Goal: Task Accomplishment & Management: Use online tool/utility

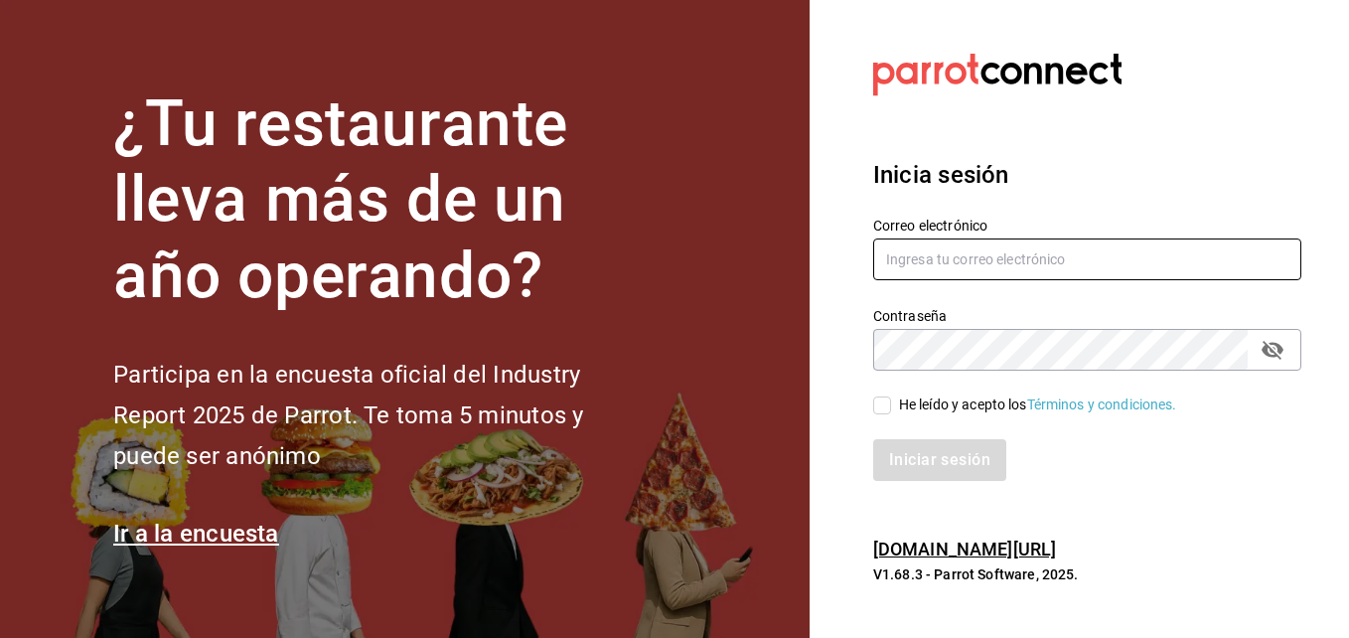
click at [1000, 253] on input "text" at bounding box center [1087, 259] width 428 height 42
type input "[EMAIL_ADDRESS][DOMAIN_NAME]"
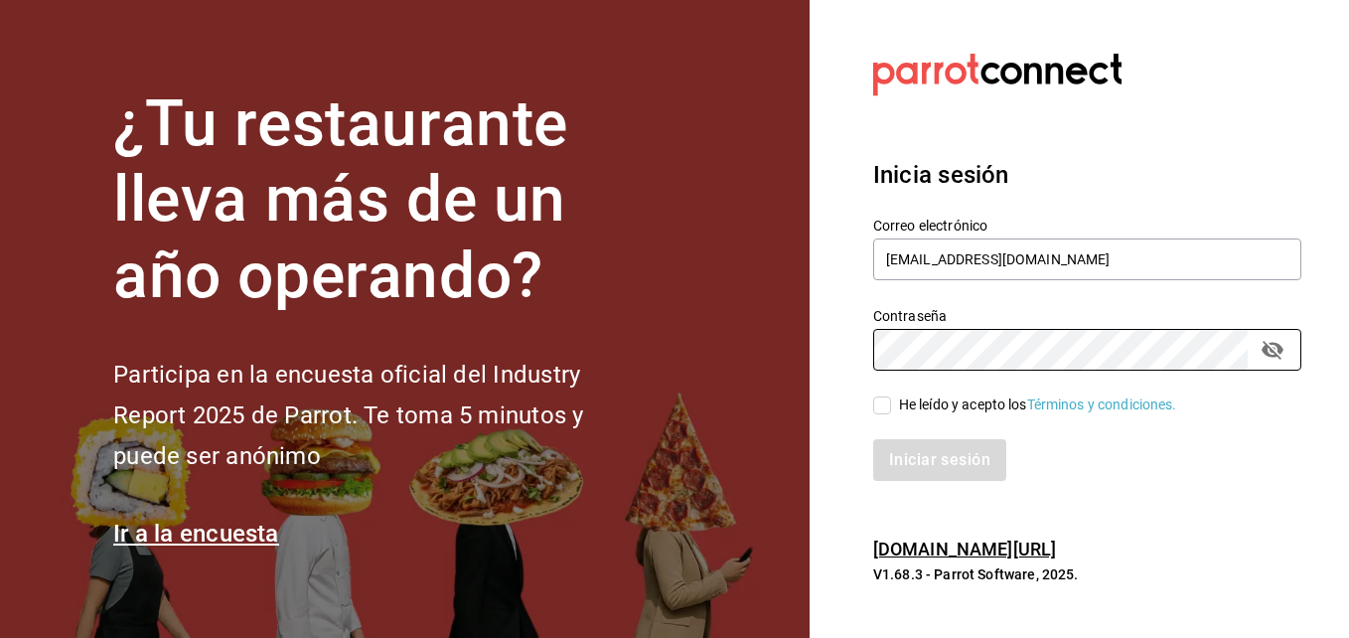
click at [889, 399] on input "He leído y acepto los Términos y condiciones." at bounding box center [882, 405] width 18 height 18
checkbox input "true"
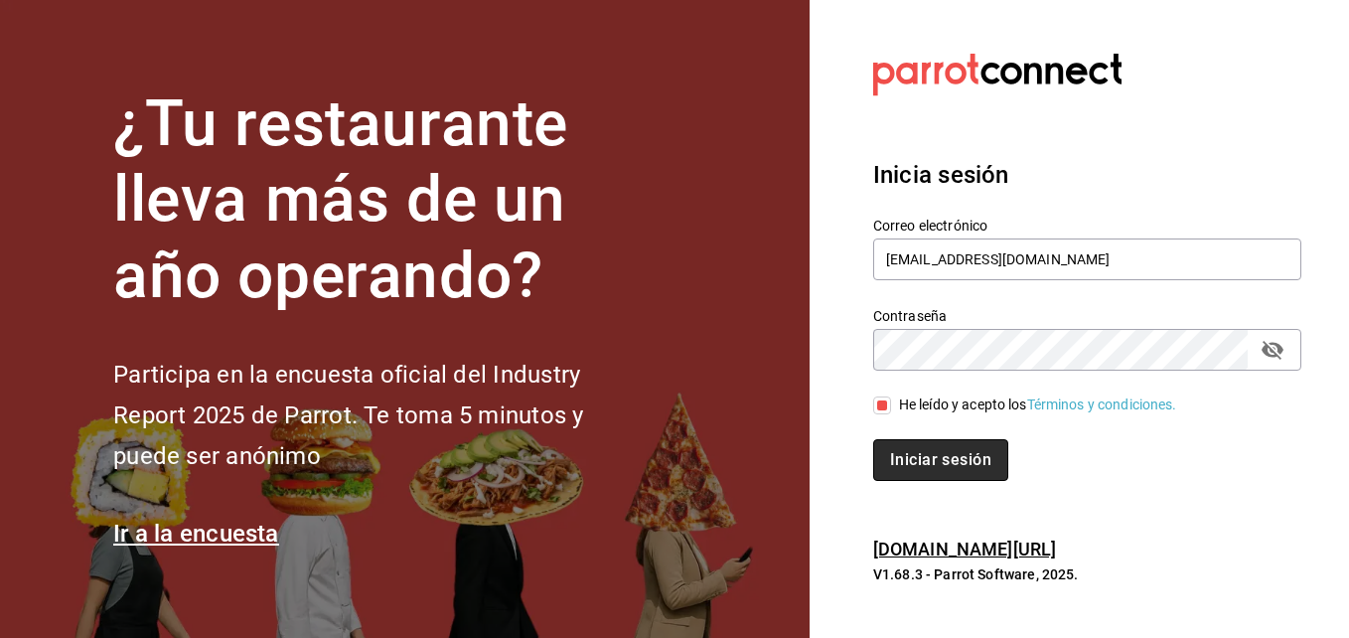
click at [909, 461] on button "Iniciar sesión" at bounding box center [940, 460] width 135 height 42
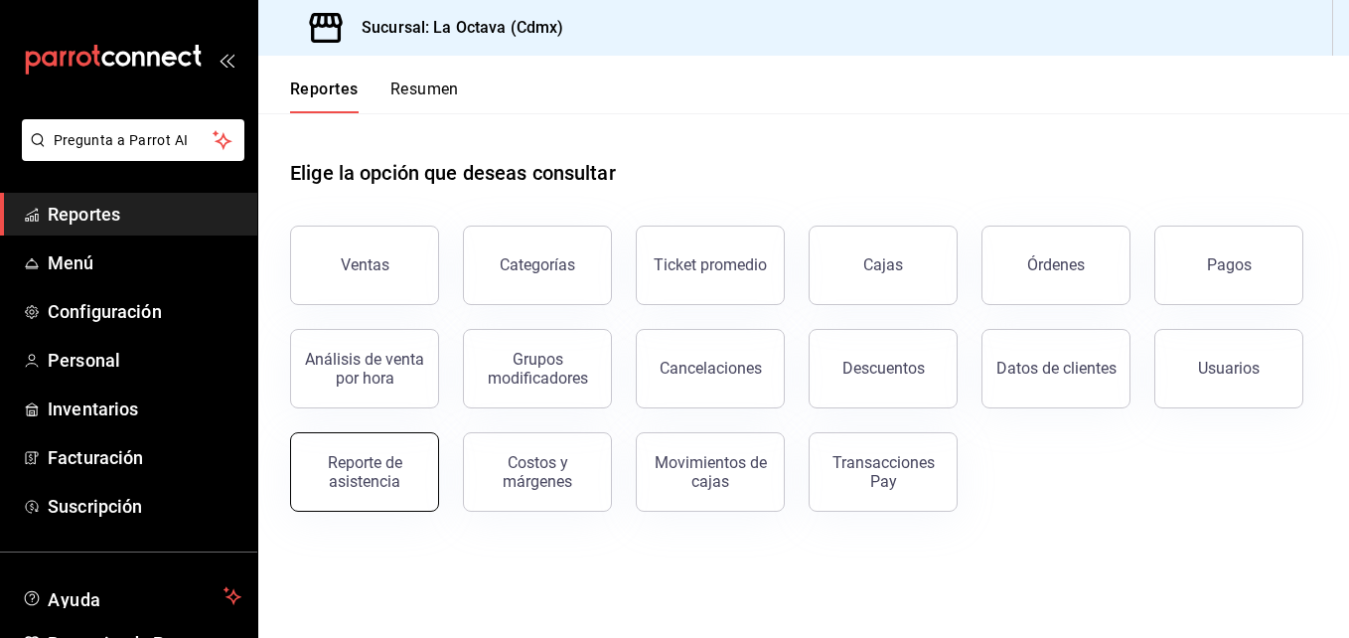
click at [402, 481] on div "Reporte de asistencia" at bounding box center [364, 472] width 123 height 38
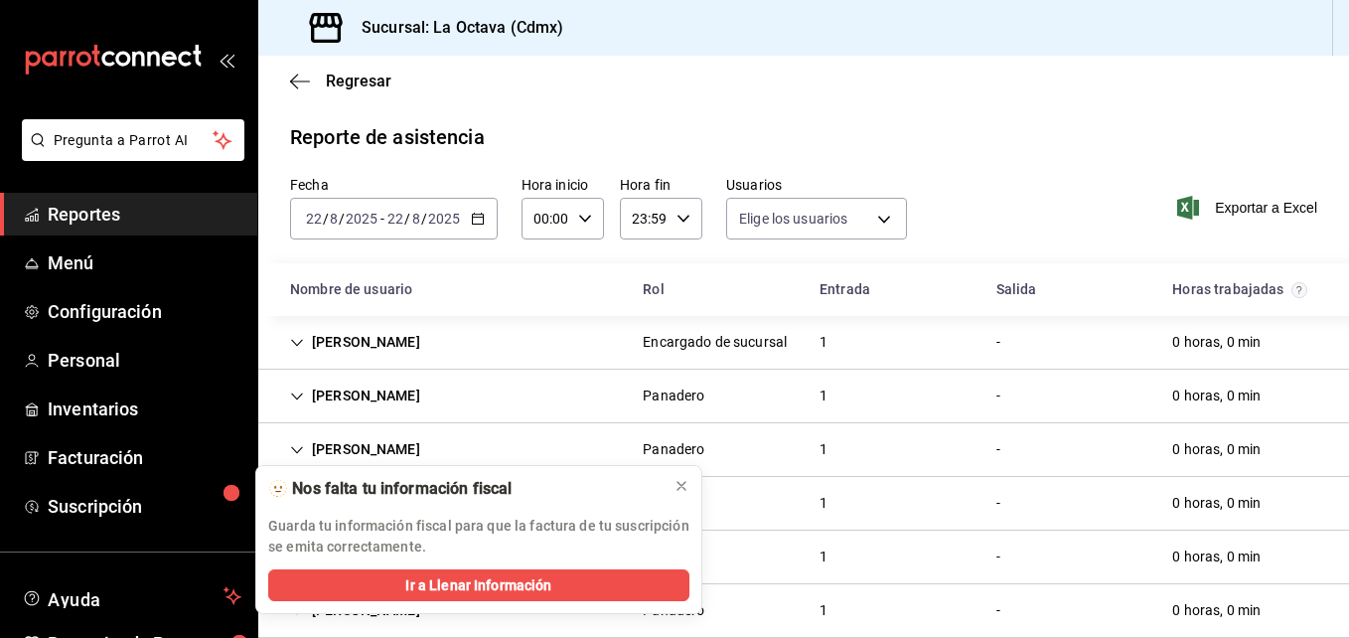
type input "d3beb51c-59fc-440b-8533-f1c5ed81aa50,fb91d009-b2a8-4f5b-84c0-ef3e4008f85d,ac84b…"
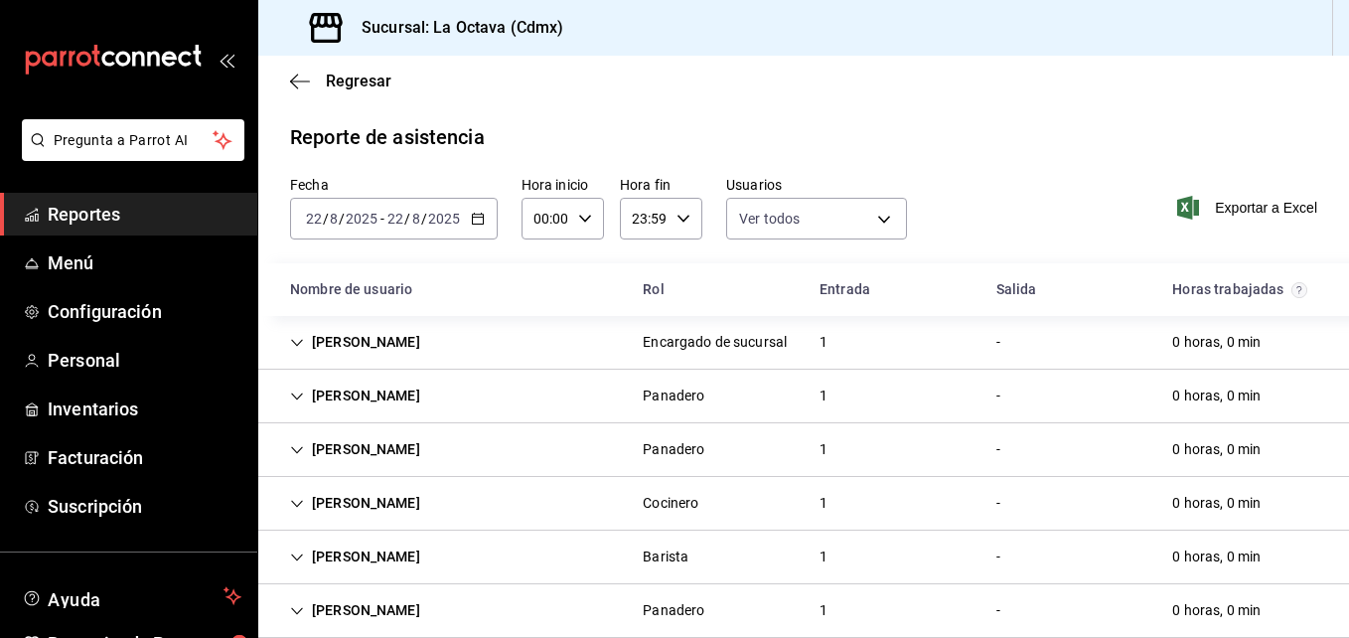
click at [481, 227] on div "2025-08-22 22 / 8 / 2025 - 2025-08-22 22 / 8 / 2025" at bounding box center [394, 219] width 208 height 42
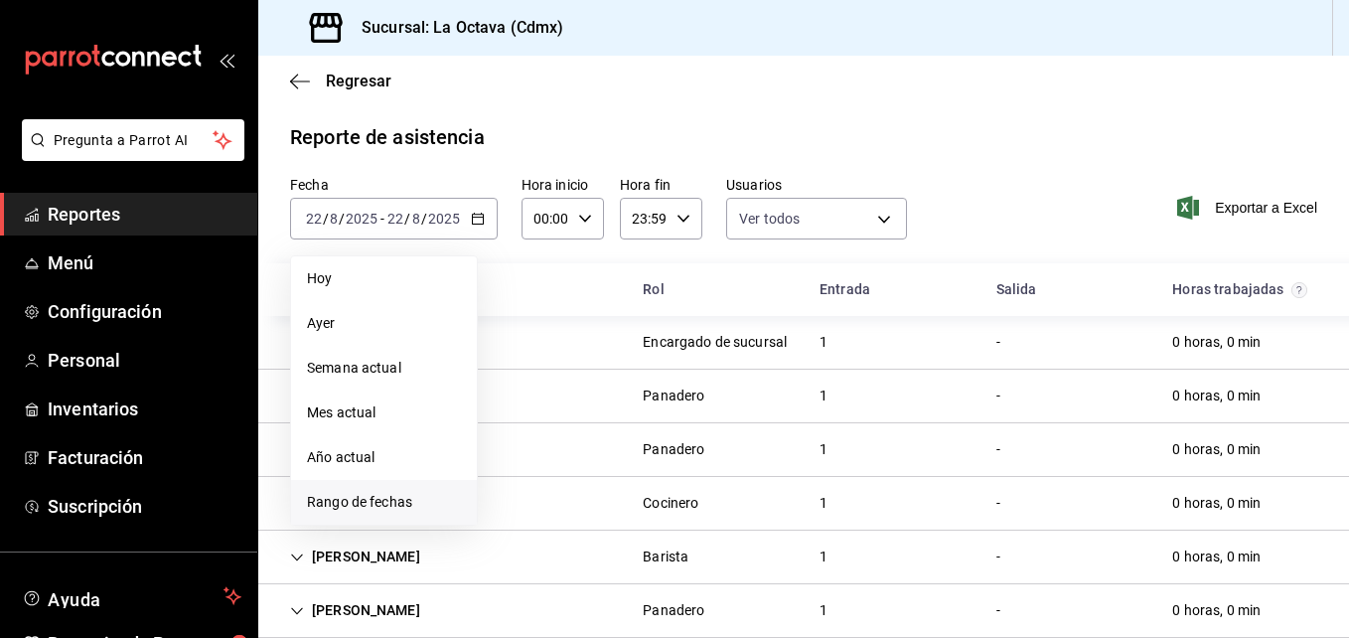
click at [340, 510] on span "Rango de fechas" at bounding box center [384, 502] width 154 height 21
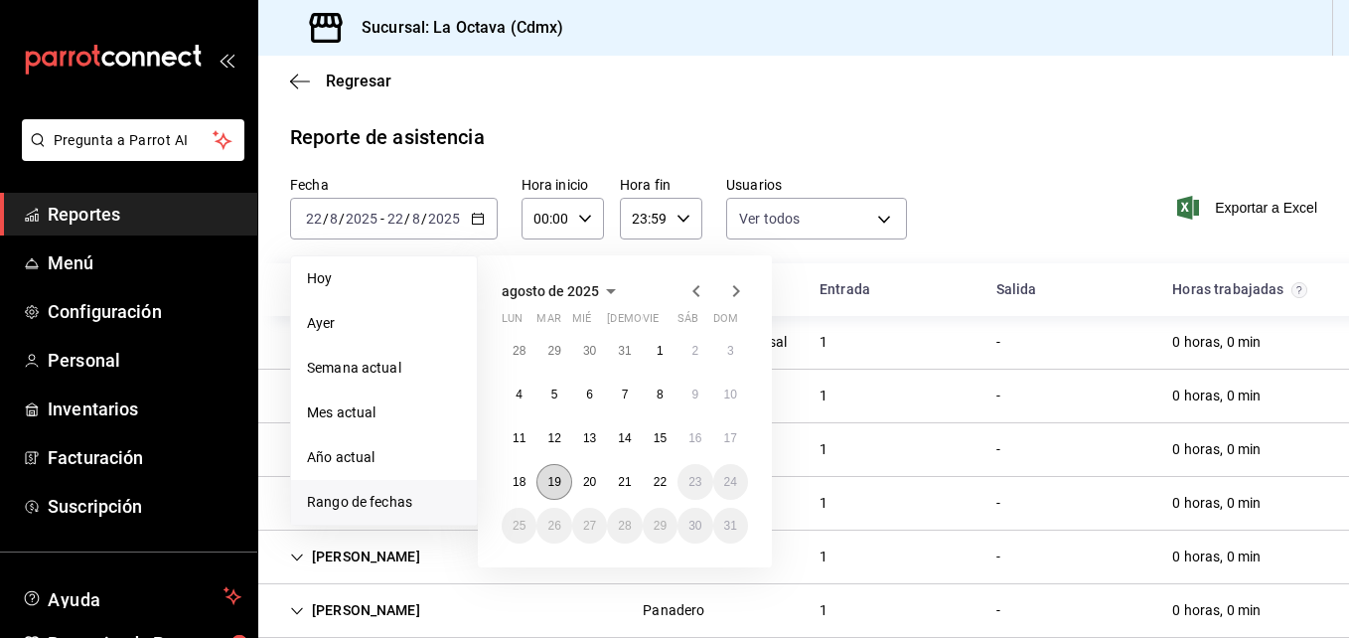
click at [541, 481] on button "19" at bounding box center [554, 482] width 35 height 36
click at [508, 476] on button "18" at bounding box center [519, 482] width 35 height 36
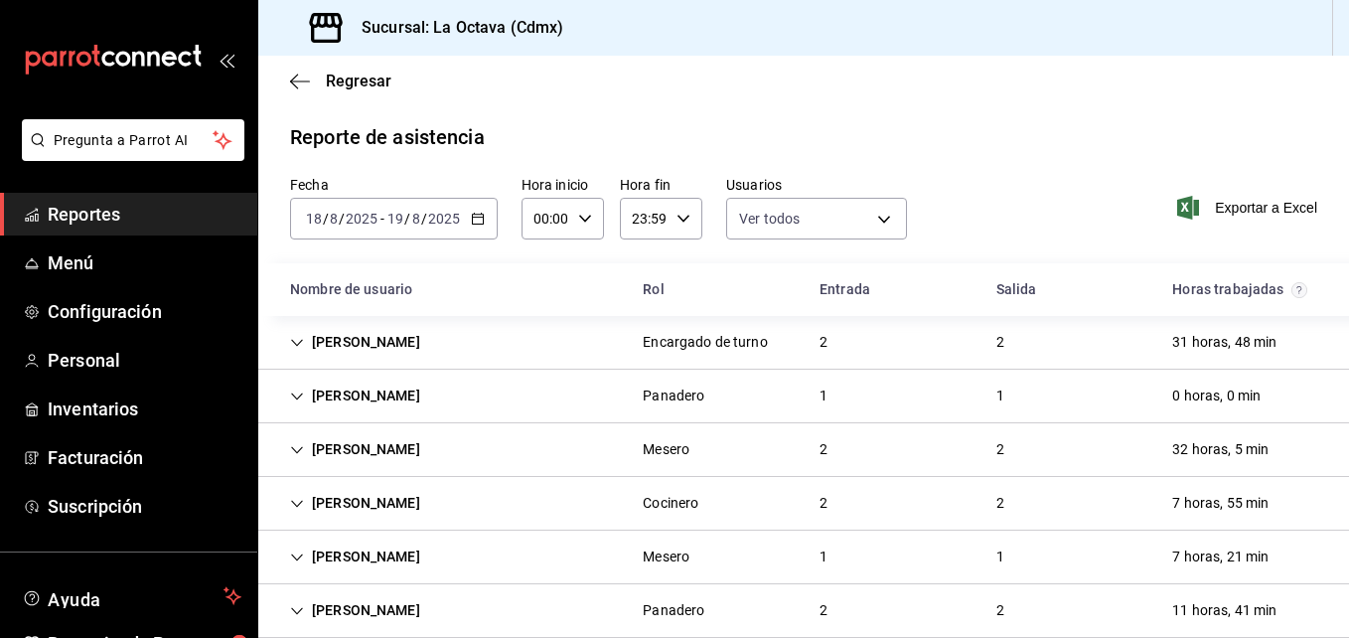
click at [473, 216] on icon "button" at bounding box center [478, 219] width 14 height 14
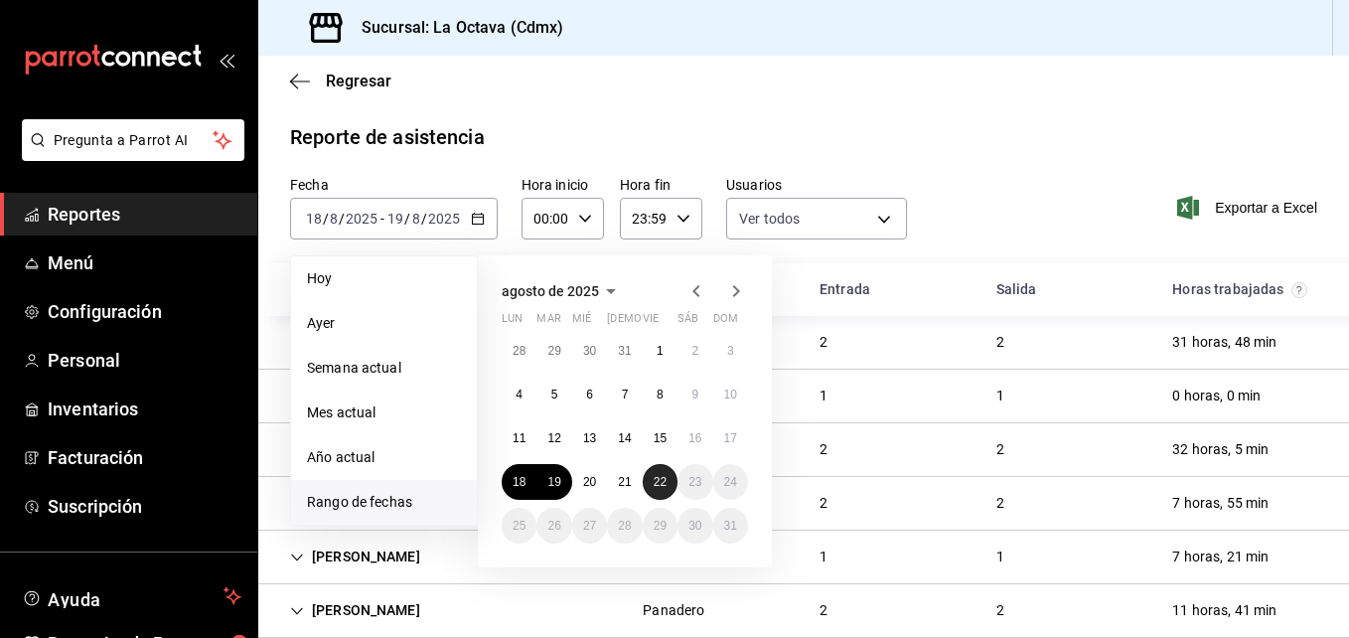
click at [662, 484] on abbr "22" at bounding box center [660, 482] width 13 height 14
click at [522, 491] on button "18" at bounding box center [519, 482] width 35 height 36
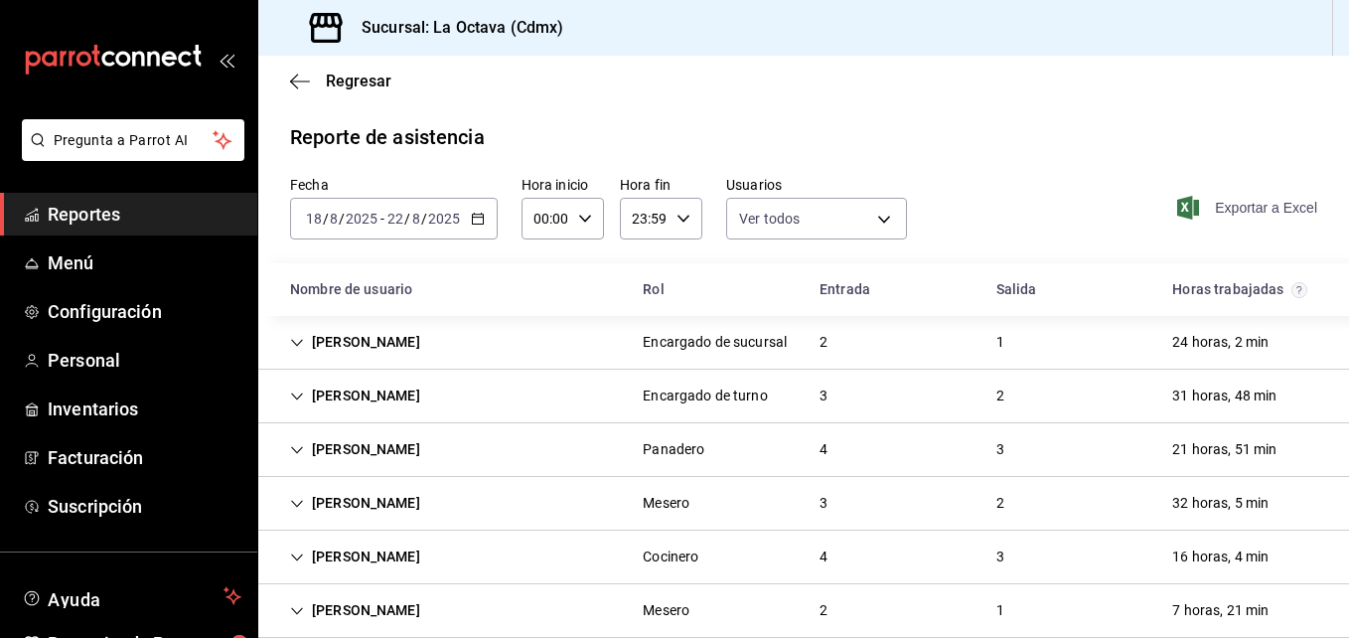
click at [1203, 198] on span "Exportar a Excel" at bounding box center [1249, 208] width 136 height 24
